Goal: Task Accomplishment & Management: Use online tool/utility

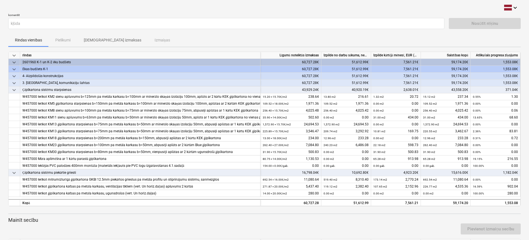
click at [460, 20] on div "Nosūtīt rēķinu" at bounding box center [484, 23] width 72 height 11
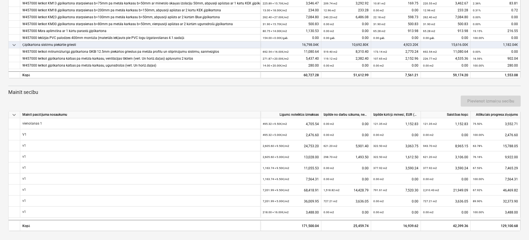
click at [259, 234] on div "keyboard_arrow_down komentēt kļūda Nosūtīt rēķinu Rindas vienības Pielikumi Aps…" at bounding box center [264, 56] width 529 height 368
drag, startPoint x: 283, startPoint y: 120, endPoint x: 242, endPoint y: 94, distance: 48.9
click at [242, 94] on div "Pievienot izmaiņu secību" at bounding box center [264, 100] width 516 height 15
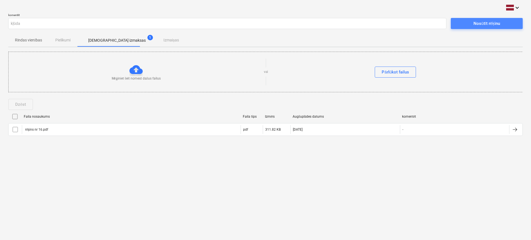
click at [477, 25] on div "Nosūtīt rēķinu" at bounding box center [486, 23] width 26 height 7
